Goal: Navigation & Orientation: Find specific page/section

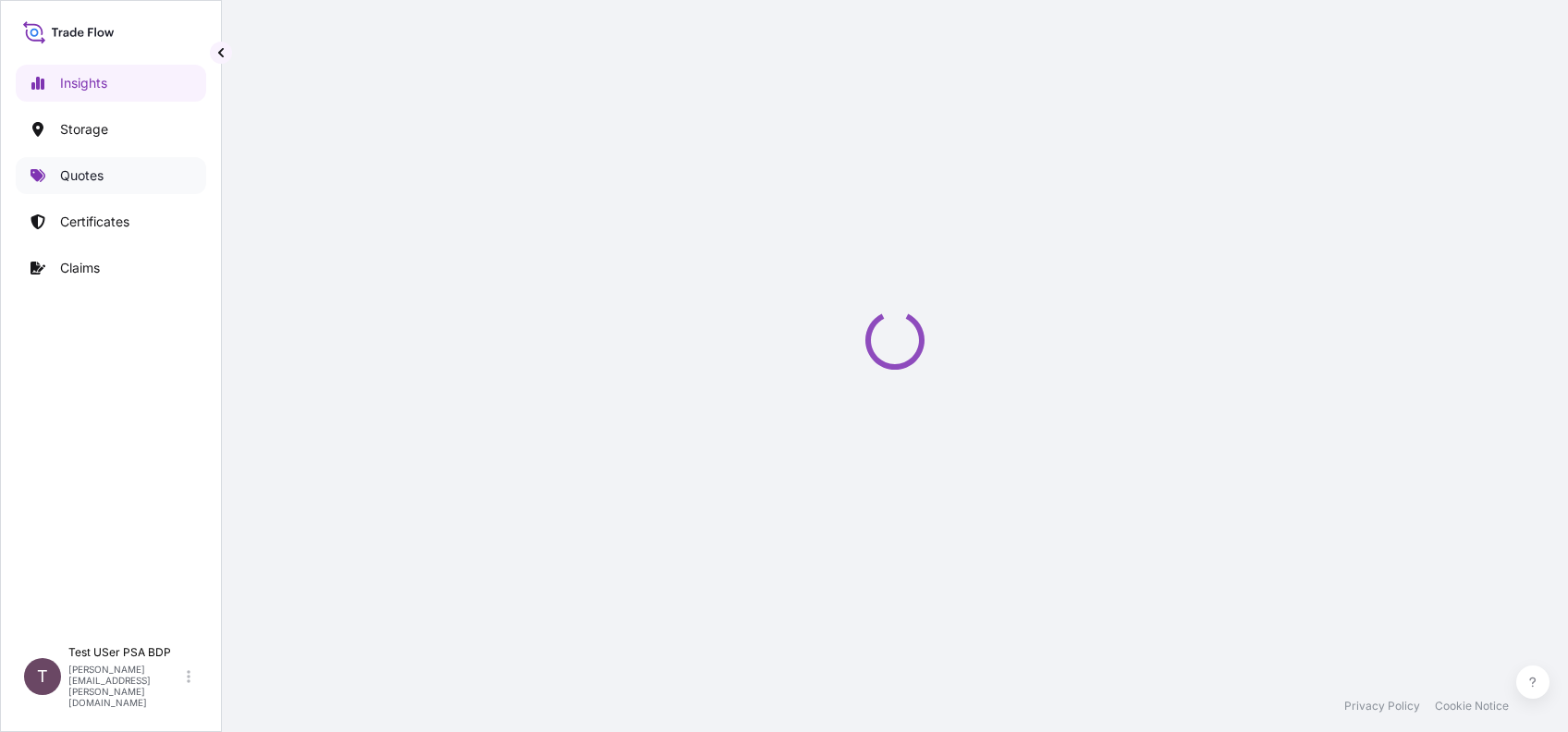
select select "2025"
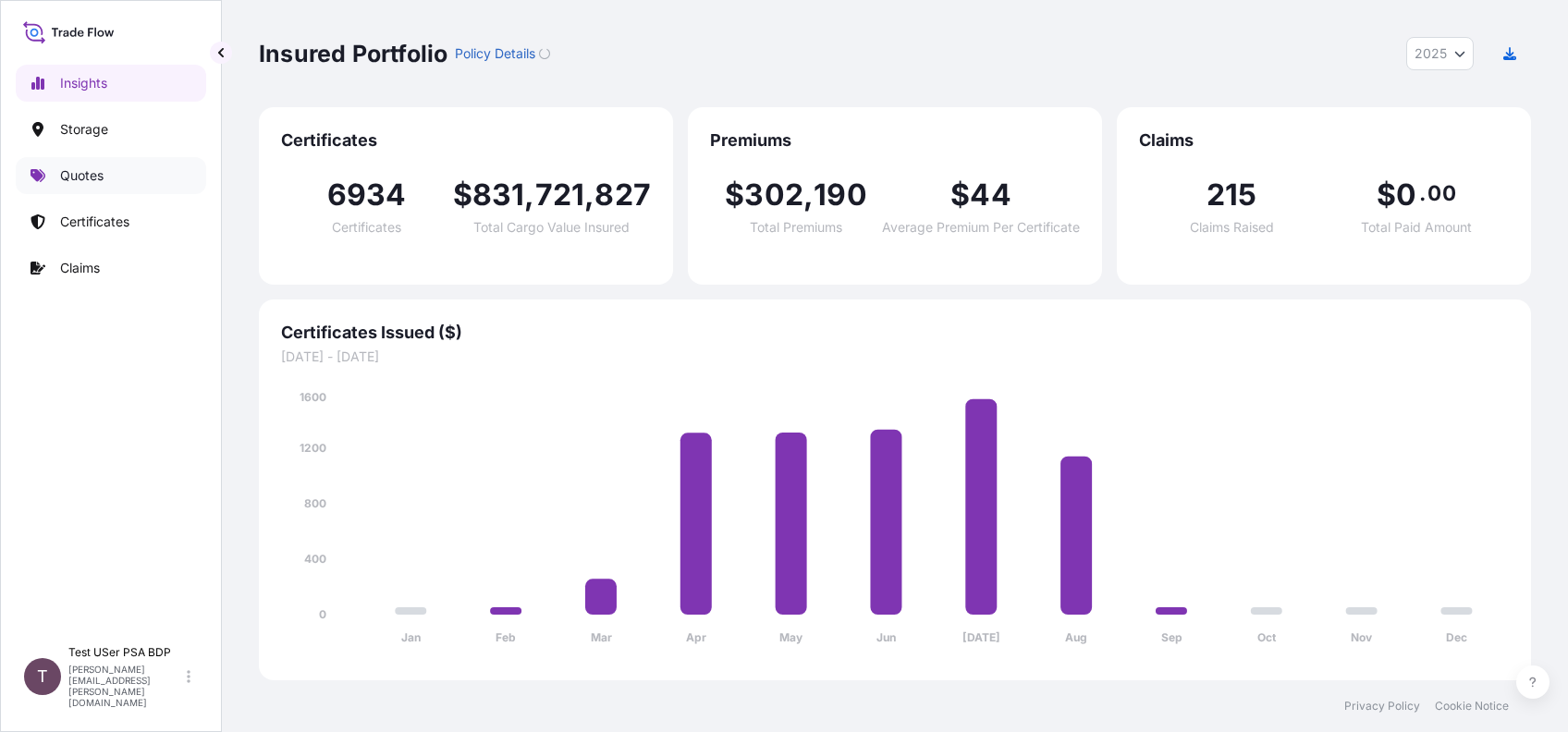
click at [67, 177] on p "Quotes" at bounding box center [81, 176] width 44 height 19
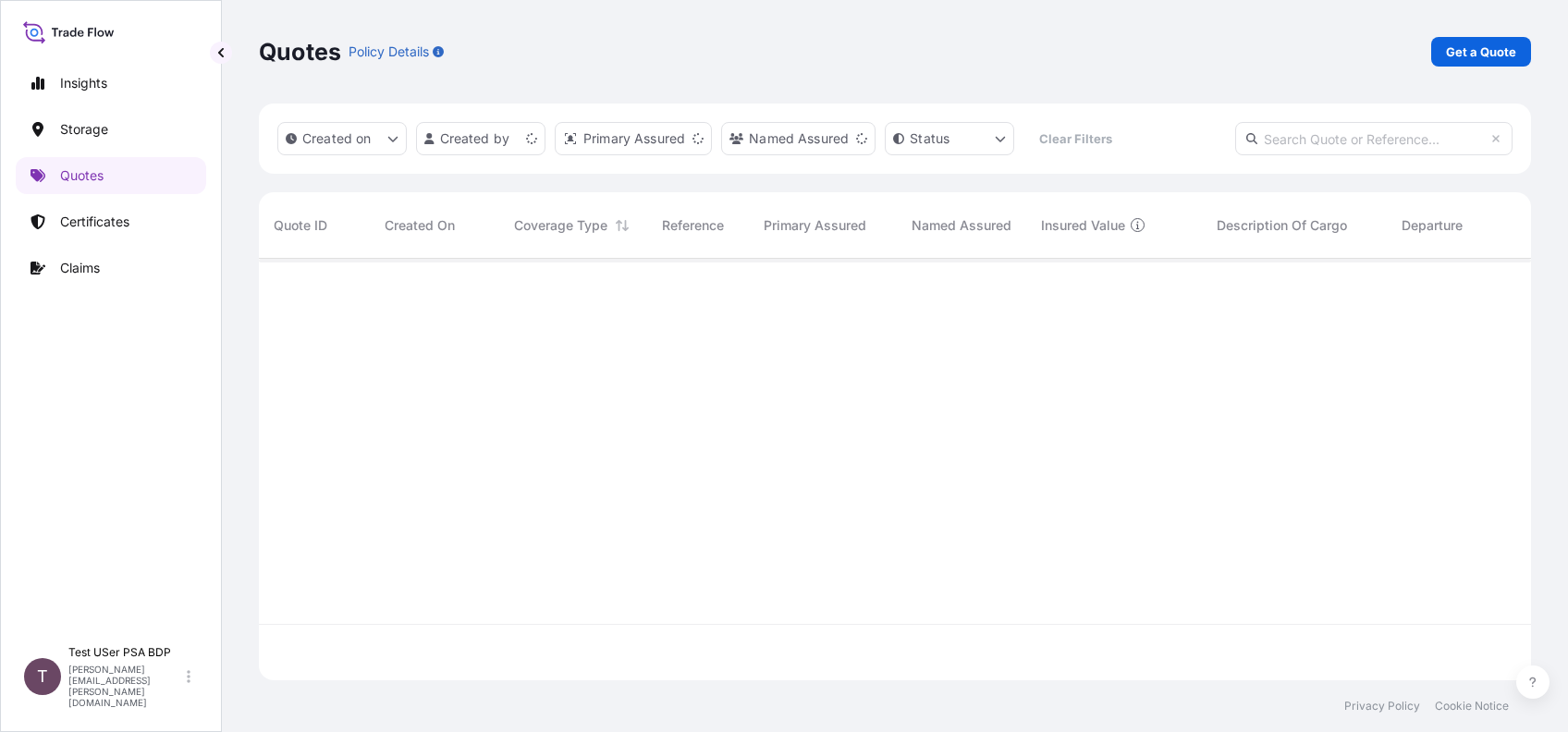
scroll to position [413, 1253]
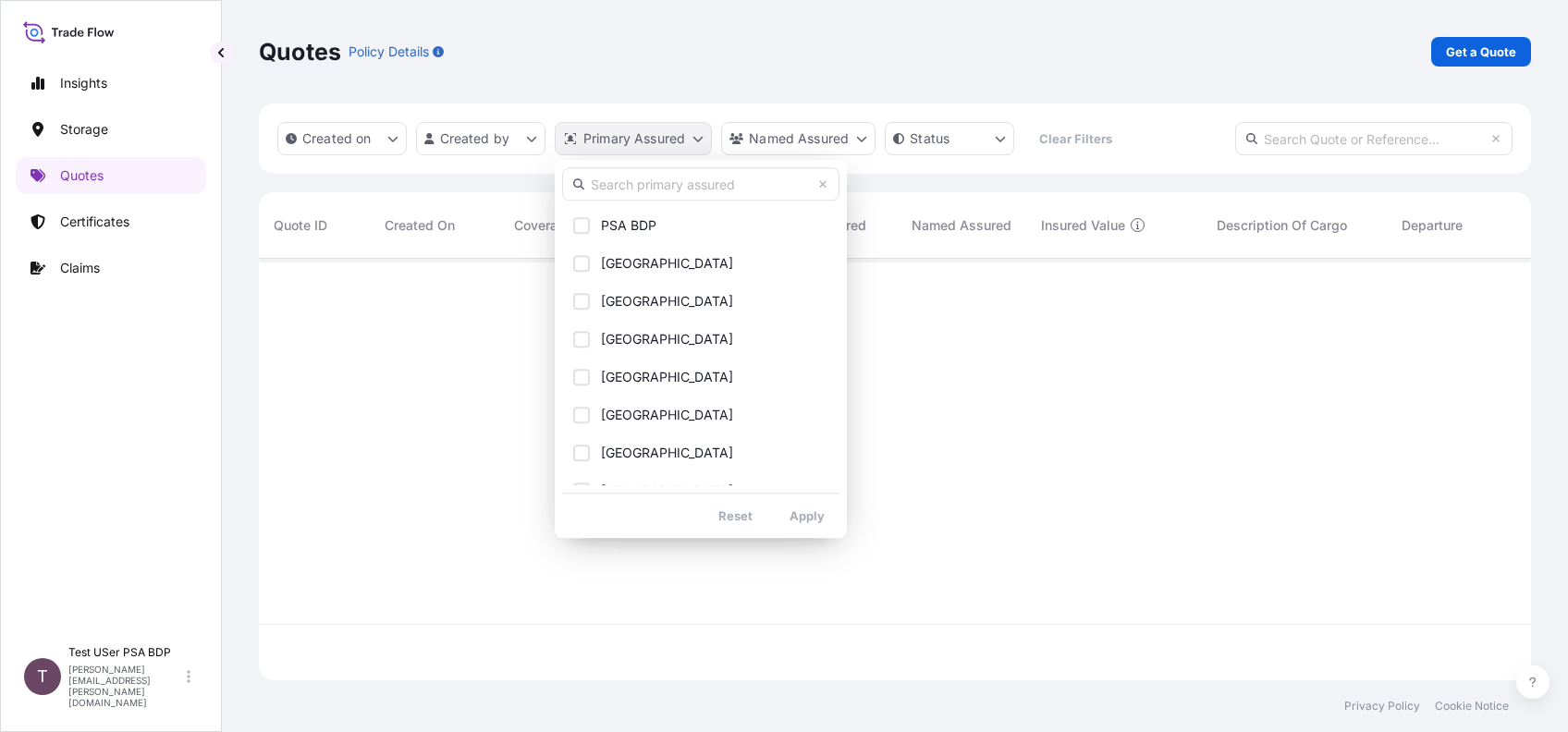
click at [696, 140] on html "Insights Storage Quotes Certificates Claims T Test USer PSA BDP [PERSON_NAME][E…" at bounding box center [784, 366] width 1568 height 732
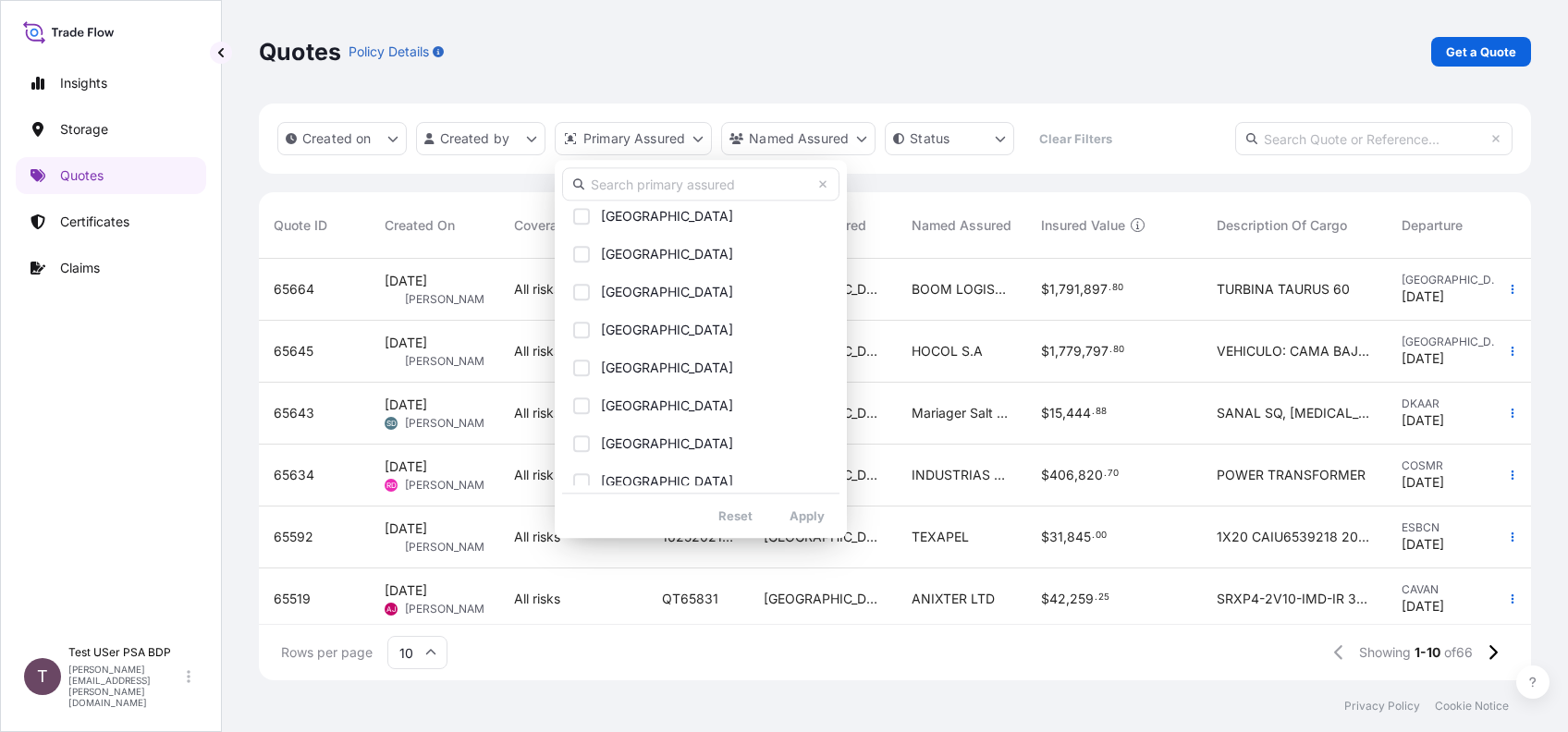
scroll to position [0, 0]
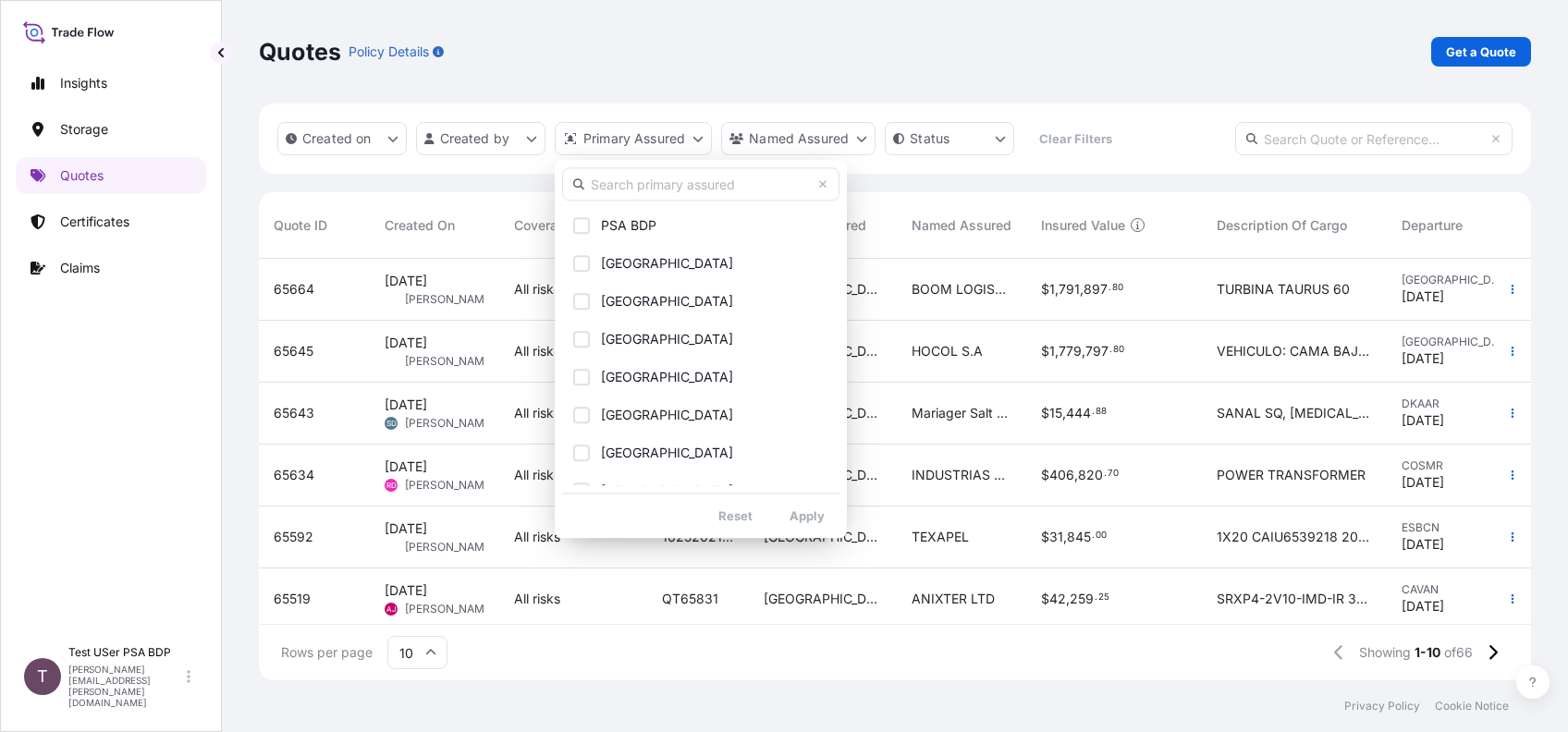
click at [68, 225] on html "Insights Storage Quotes Certificates Claims T Test USer PSA BDP [PERSON_NAME][E…" at bounding box center [784, 366] width 1568 height 732
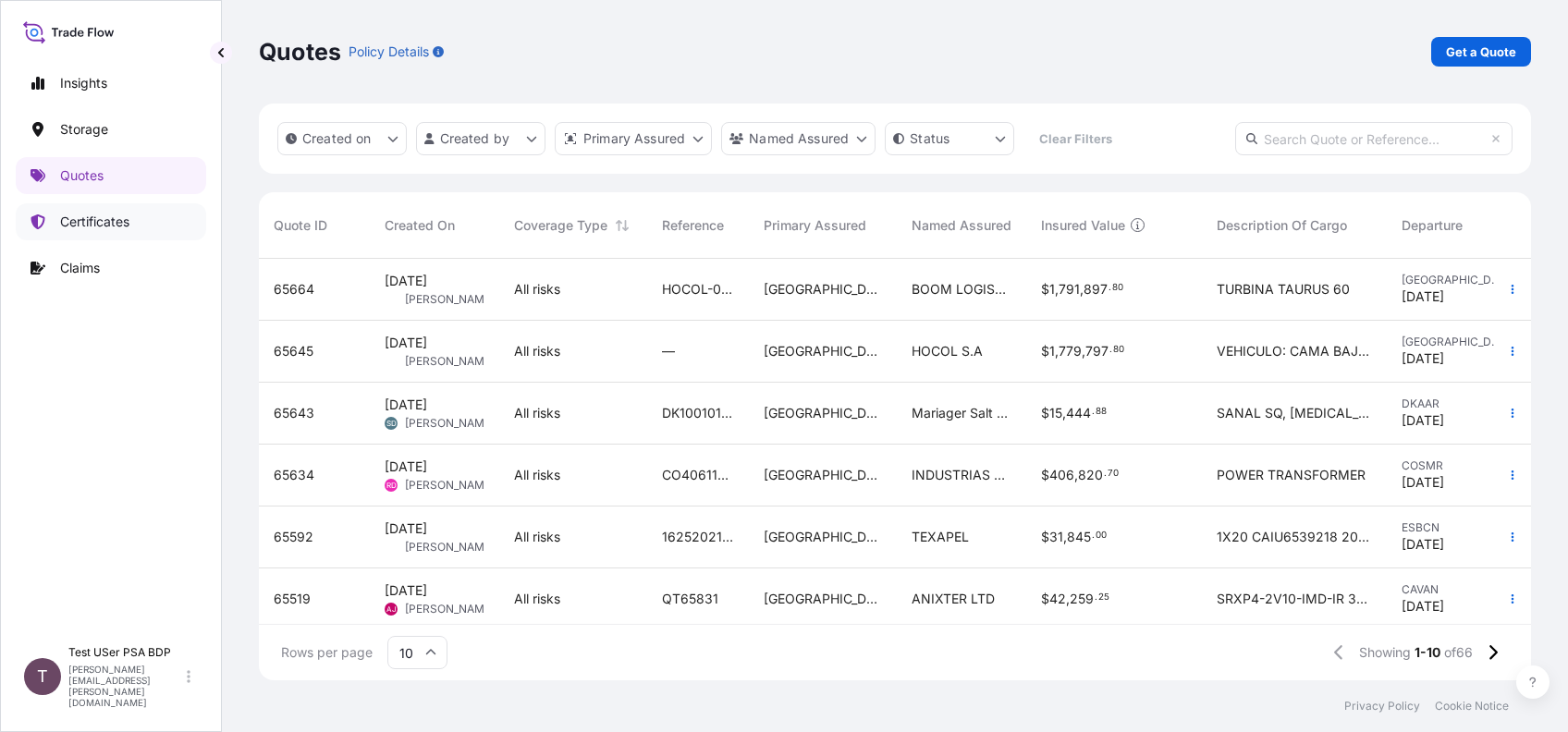
click at [68, 225] on p "Certificates" at bounding box center [94, 222] width 69 height 19
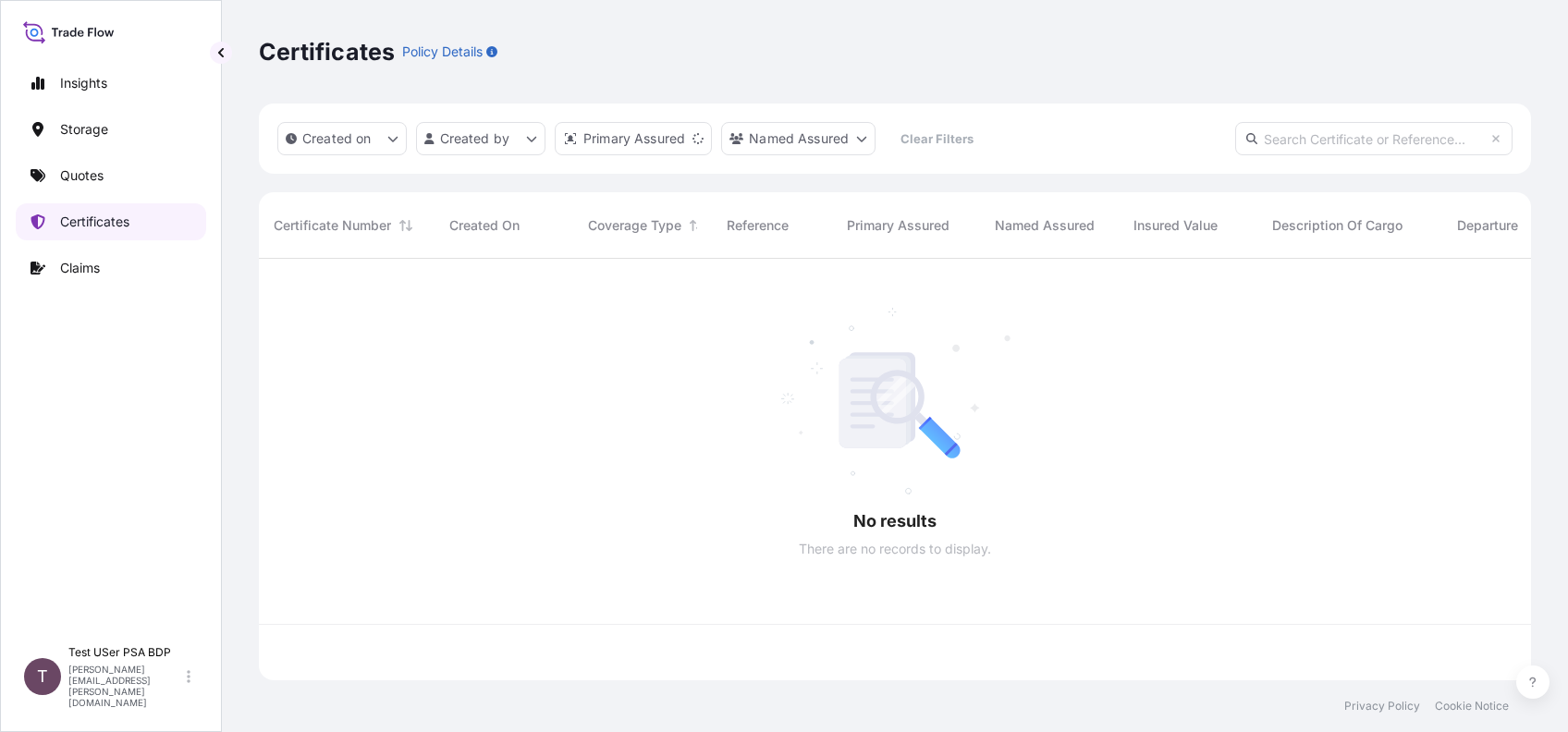
scroll to position [413, 1253]
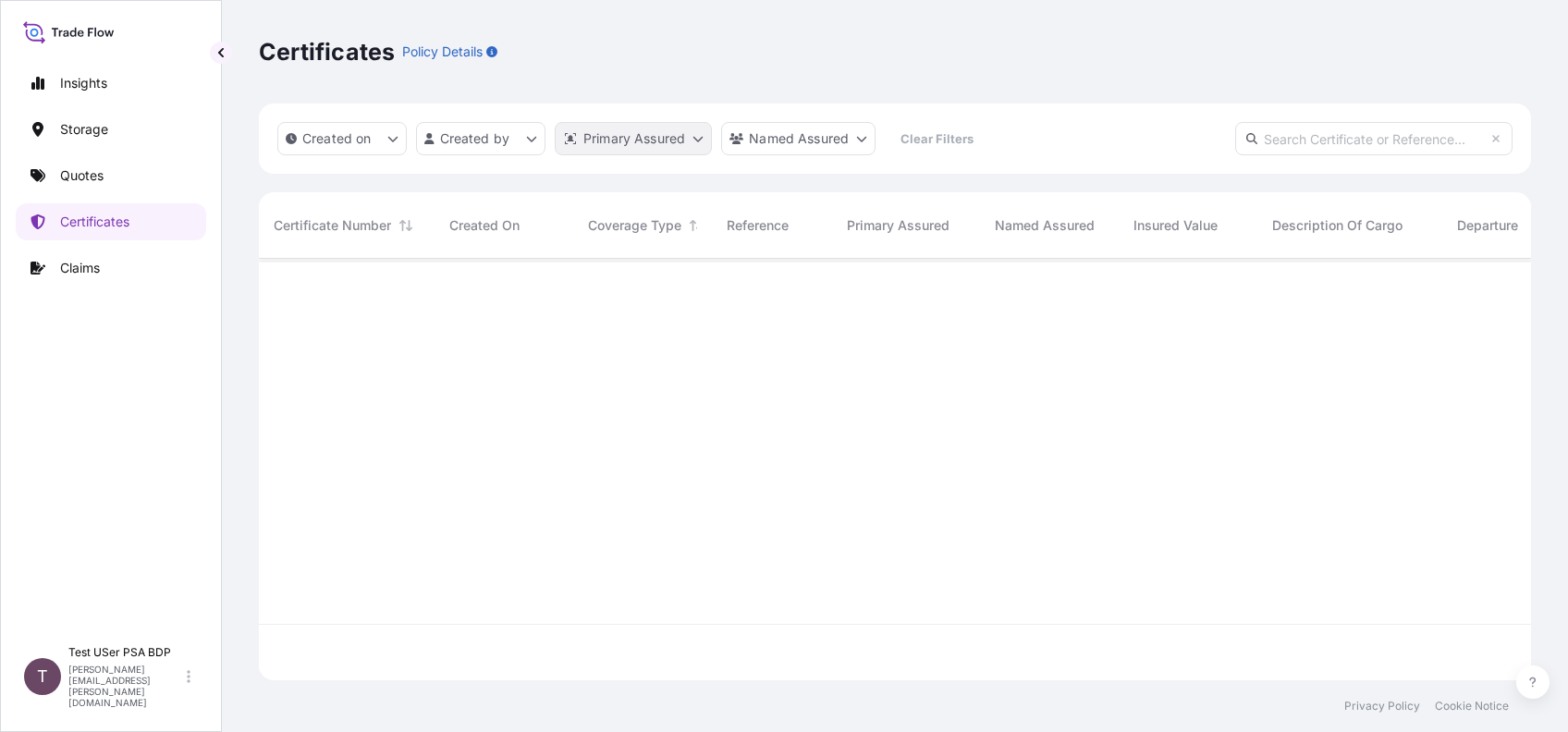
click at [696, 144] on html "Insights Storage Quotes Certificates Claims T Test USer PSA BDP [PERSON_NAME][E…" at bounding box center [784, 366] width 1568 height 732
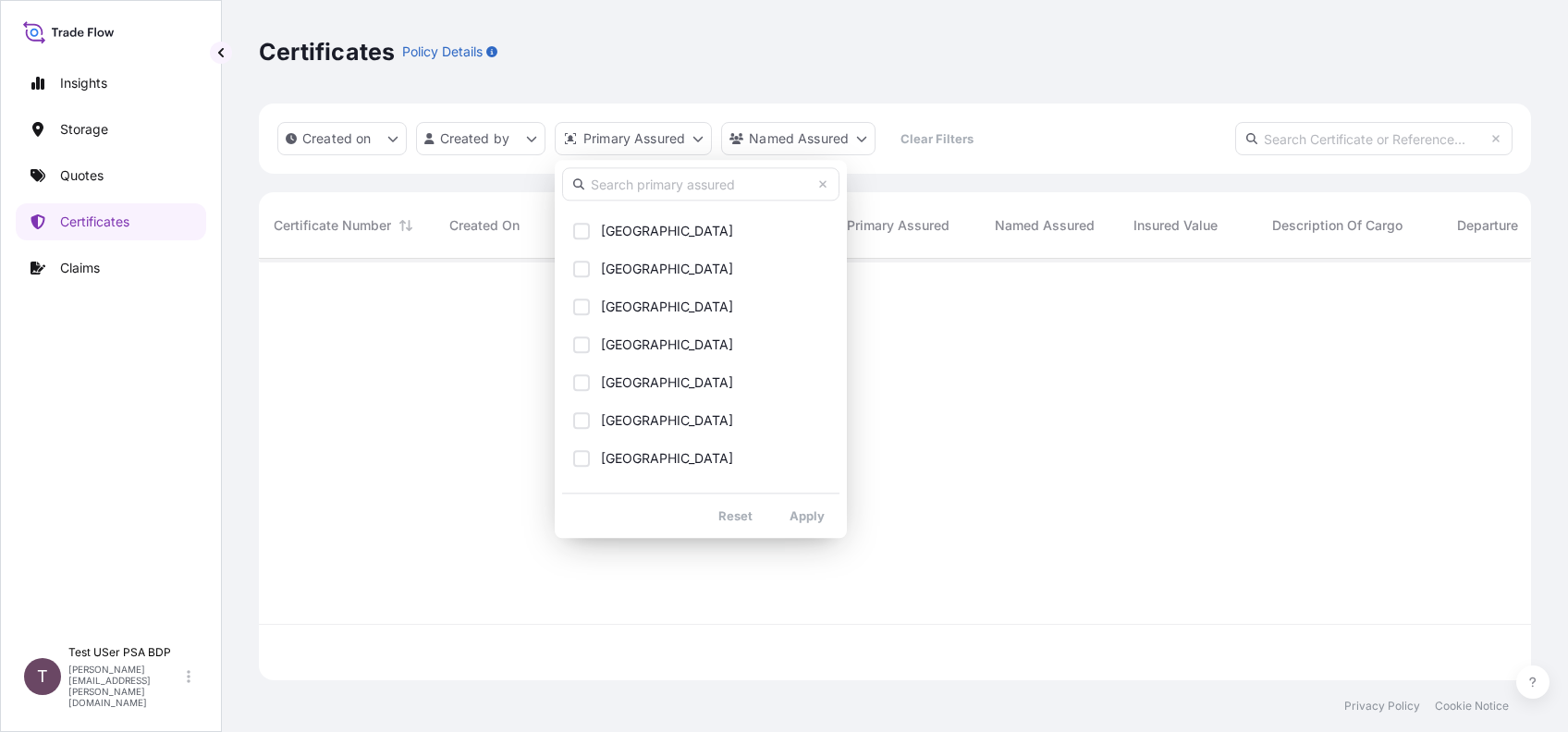
scroll to position [0, 0]
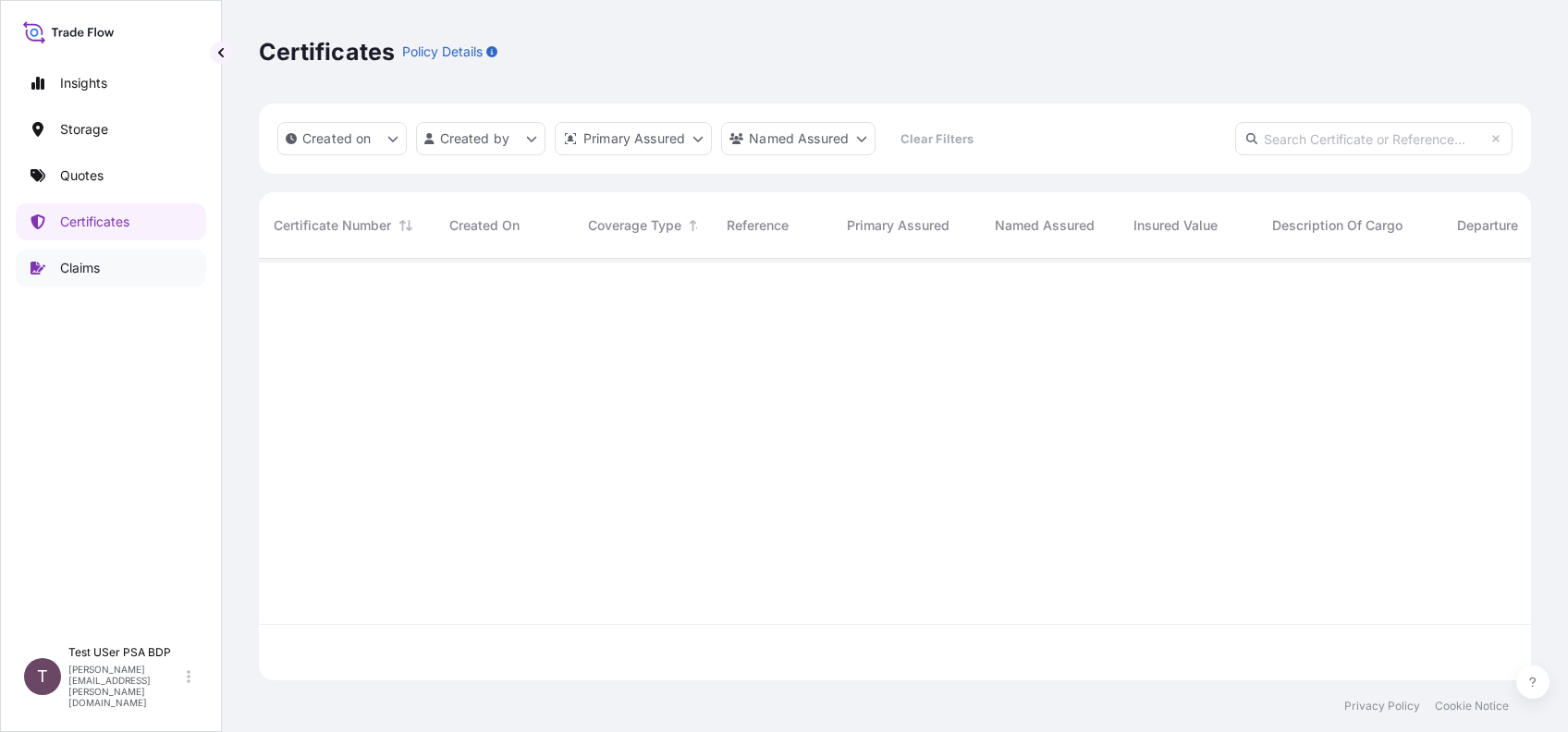
click at [98, 279] on html "Insights Storage Quotes Certificates Claims T Test USer PSA BDP [PERSON_NAME][E…" at bounding box center [784, 366] width 1568 height 732
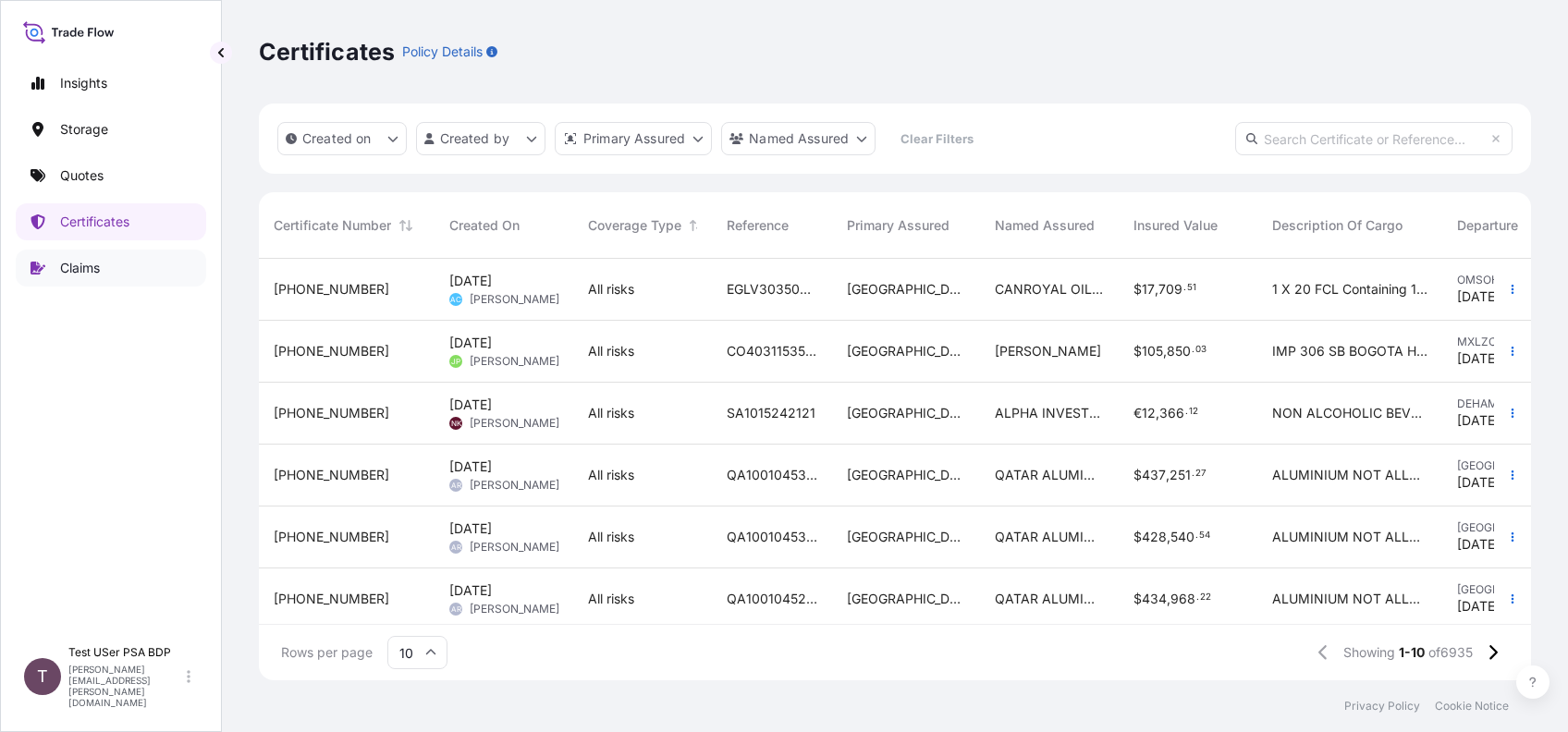
click at [80, 274] on p "Claims" at bounding box center [79, 268] width 40 height 19
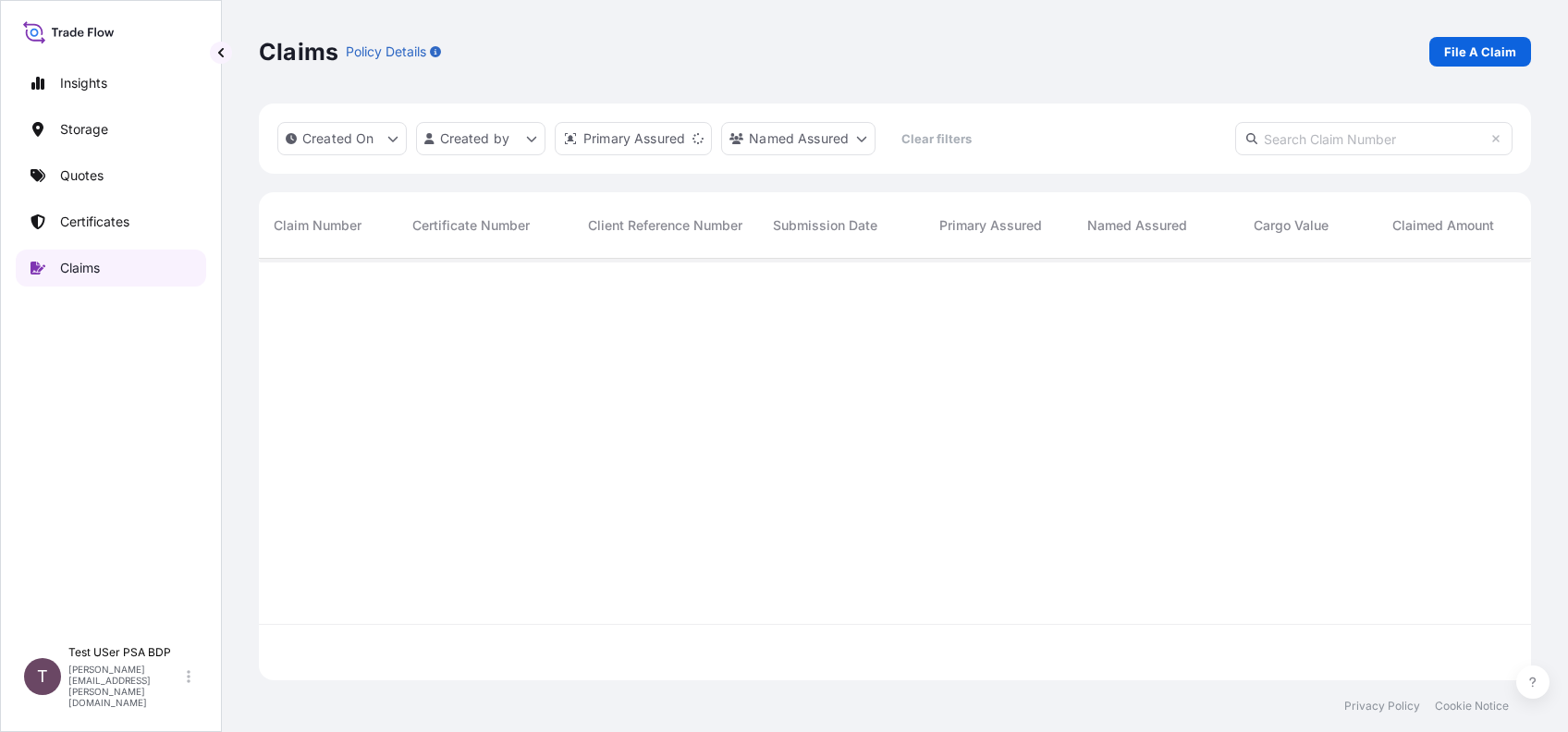
scroll to position [413, 1253]
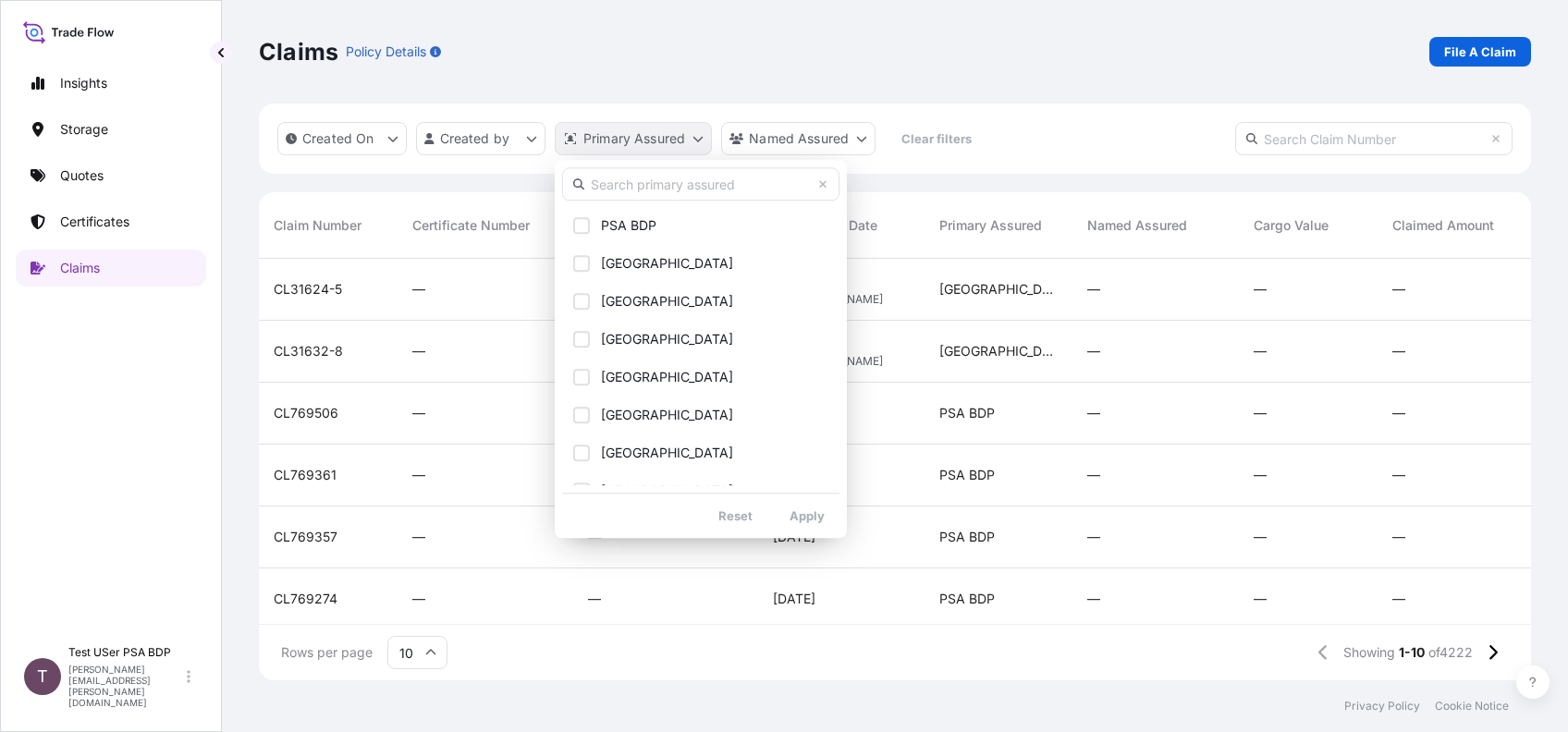
click at [693, 136] on html "Insights Storage Quotes Certificates Claims T Test USer PSA BDP [PERSON_NAME][E…" at bounding box center [784, 366] width 1568 height 732
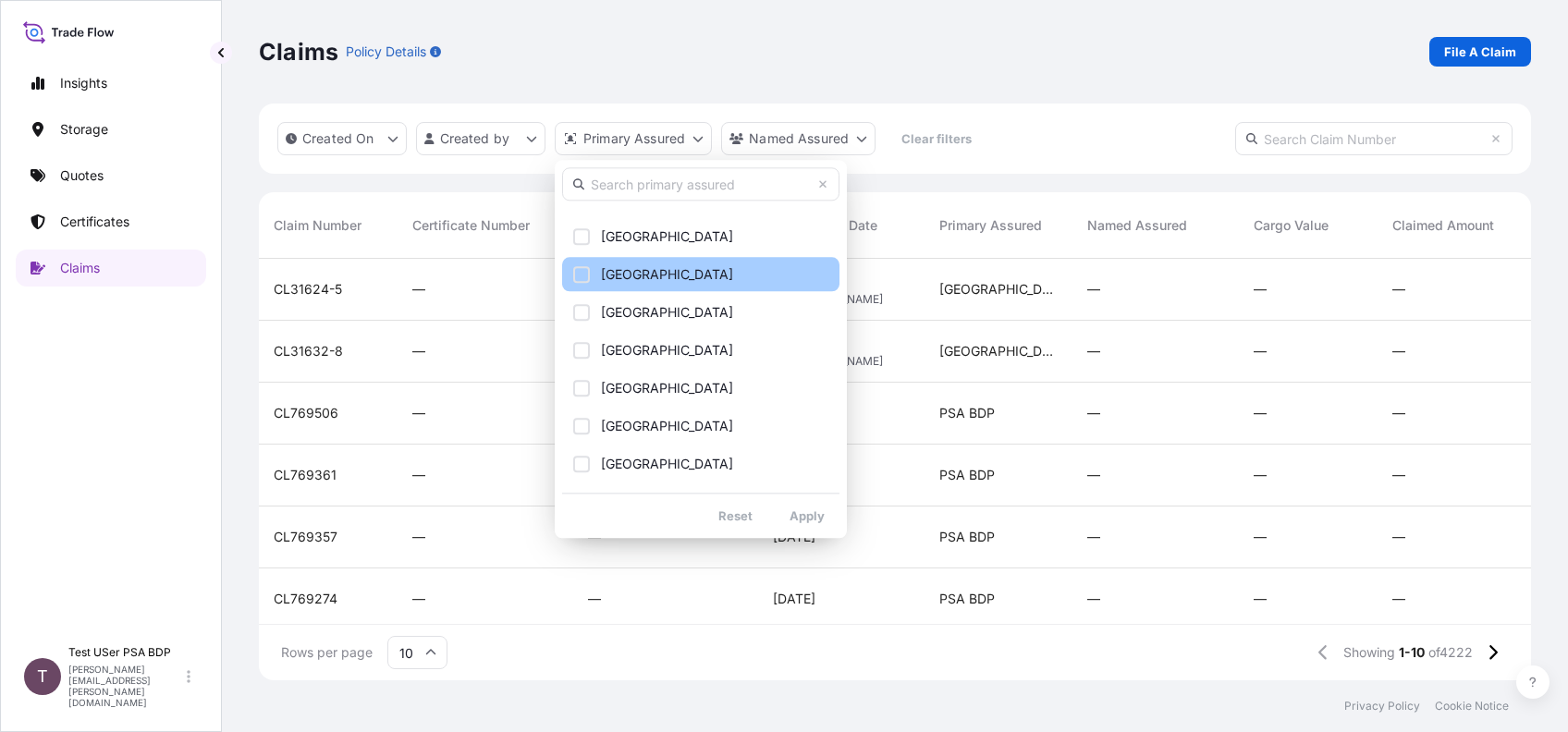
scroll to position [0, 0]
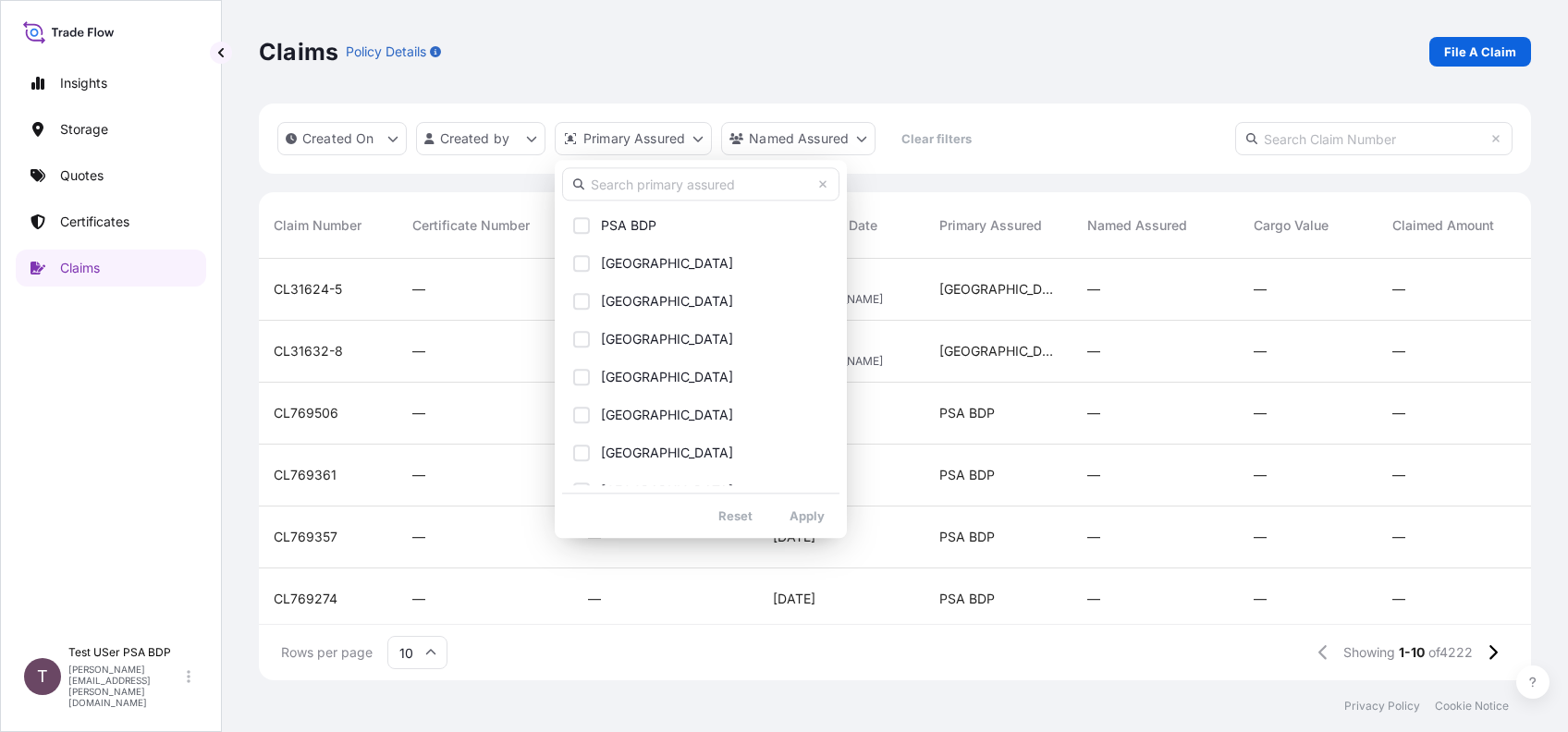
click at [1112, 25] on html "Insights Storage Quotes Certificates Claims T Test USer PSA BDP [PERSON_NAME][E…" at bounding box center [784, 366] width 1568 height 732
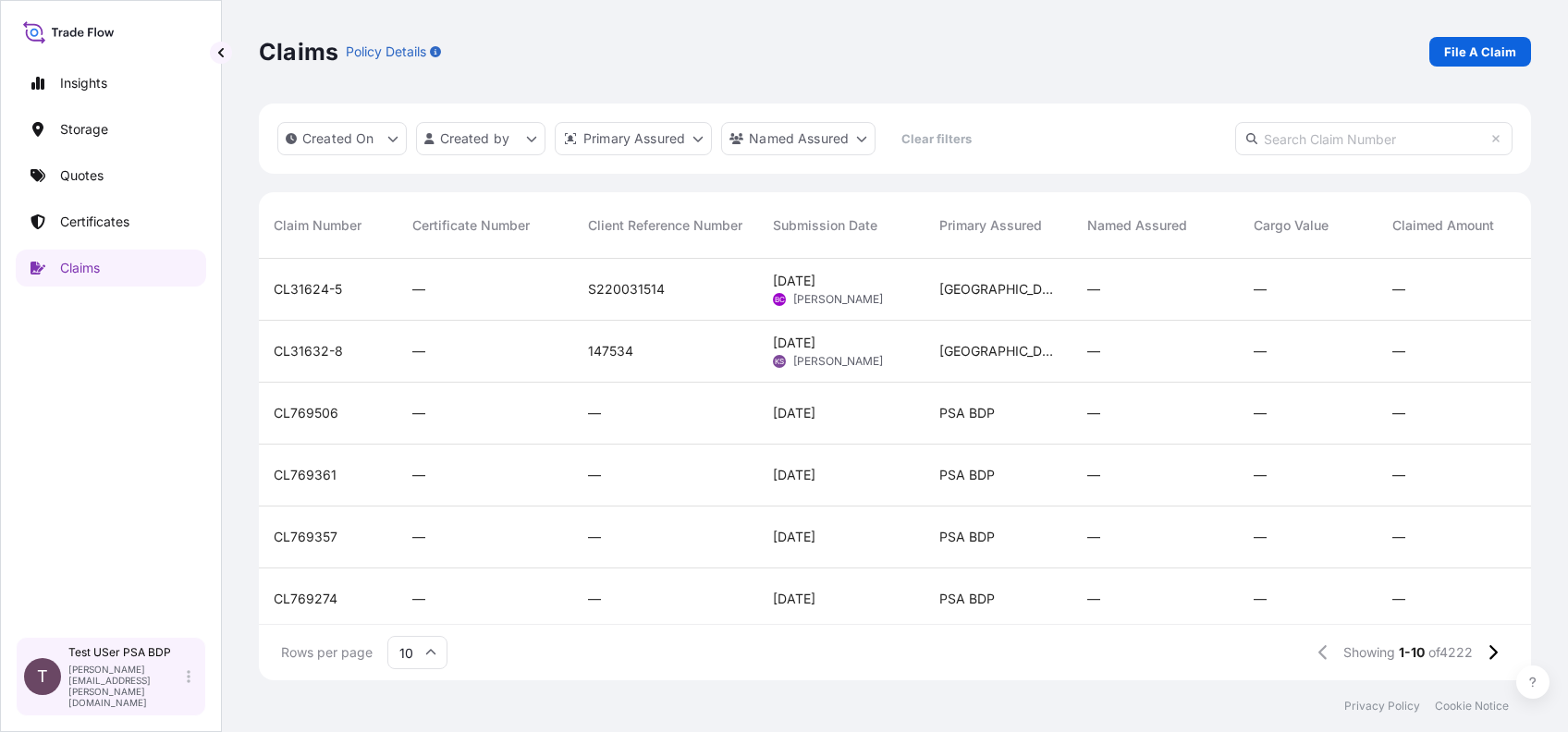
click at [187, 683] on icon at bounding box center [189, 677] width 4 height 13
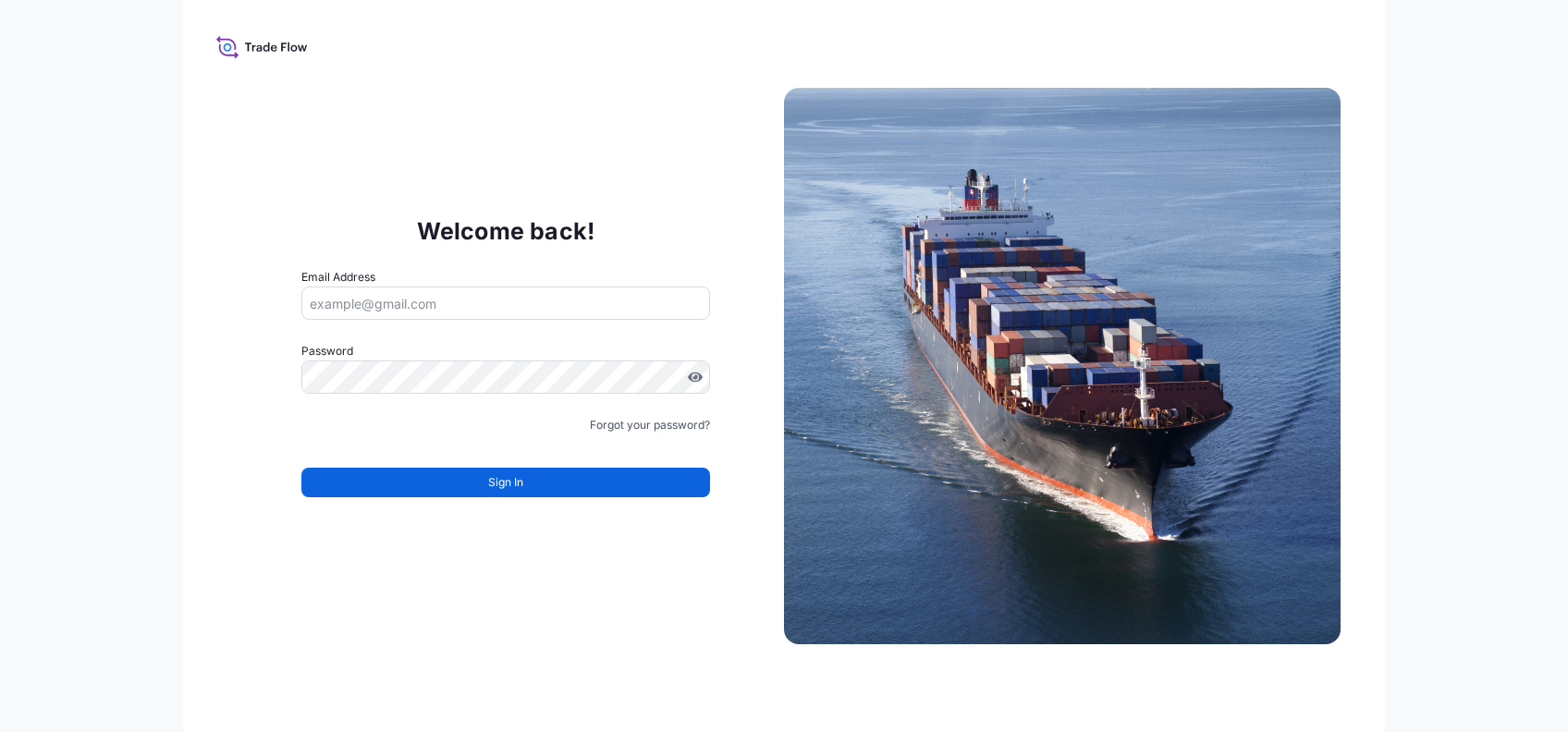
type input "[PERSON_NAME][EMAIL_ADDRESS][PERSON_NAME][DOMAIN_NAME]"
